Goal: Information Seeking & Learning: Understand process/instructions

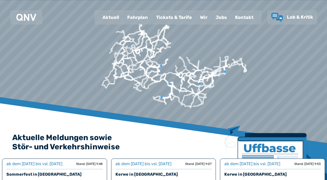
click at [140, 22] on div "Fahrplan" at bounding box center [137, 17] width 29 height 13
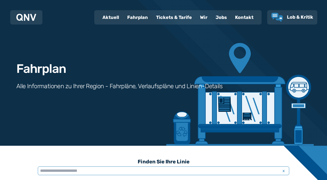
click at [91, 174] on input "text" at bounding box center [164, 170] width 252 height 9
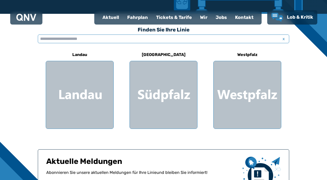
type input "*"
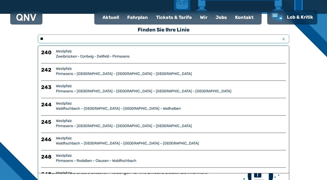
type input "***"
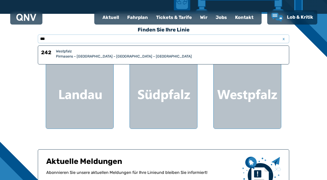
click at [81, 54] on div "Pirmasens – [GEOGRAPHIC_DATA] – [GEOGRAPHIC_DATA] – [GEOGRAPHIC_DATA]" at bounding box center [171, 56] width 230 height 5
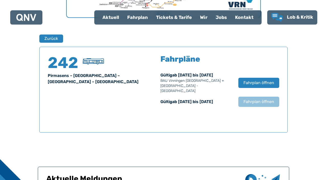
scroll to position [319, 0]
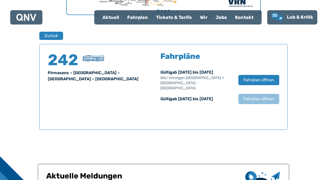
click at [263, 79] on span "Fahrplan öffnen" at bounding box center [259, 80] width 31 height 6
